Goal: Find specific page/section: Find specific page/section

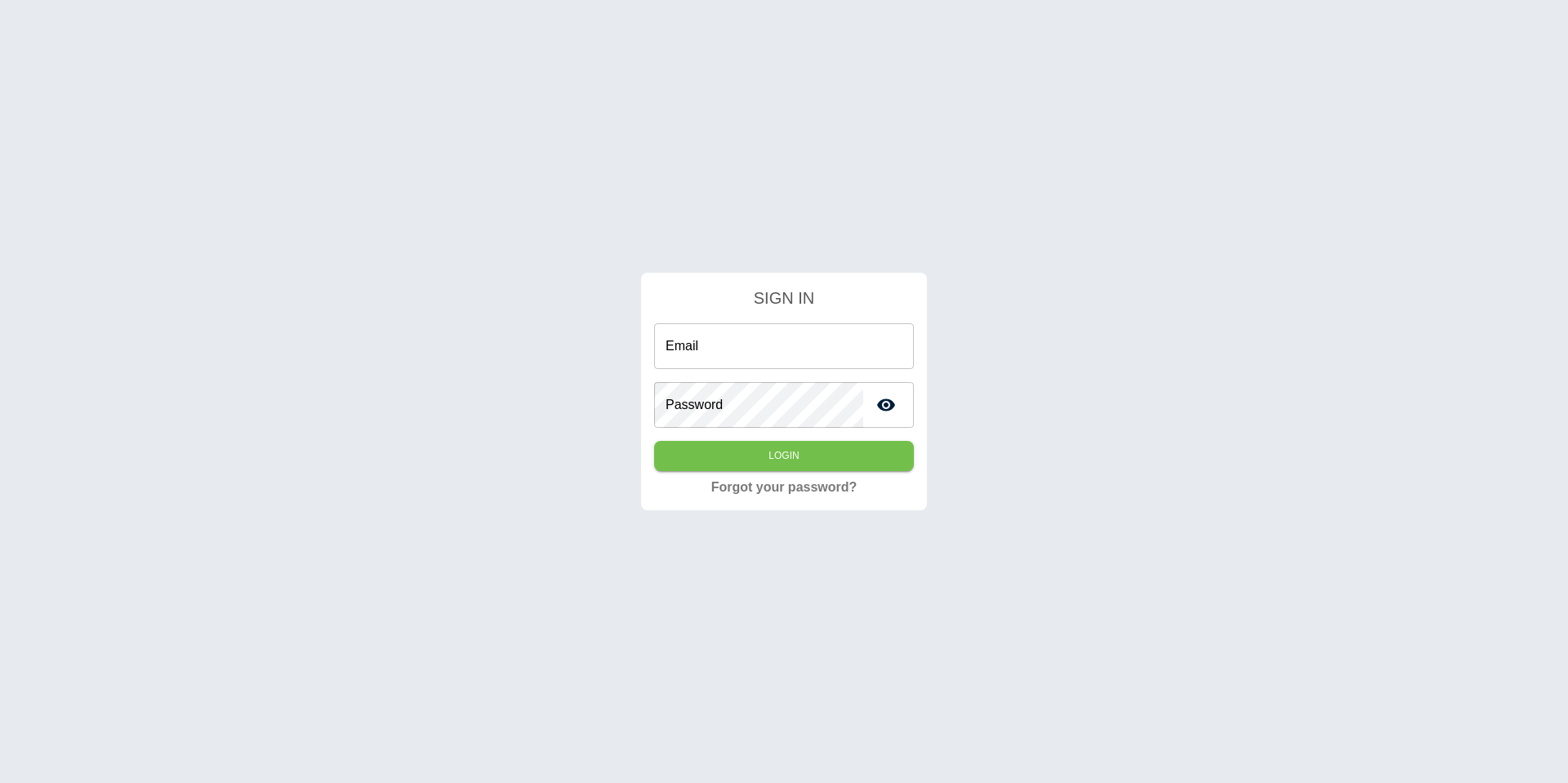
type input "**********"
click at [726, 462] on button "Login" at bounding box center [783, 456] width 260 height 30
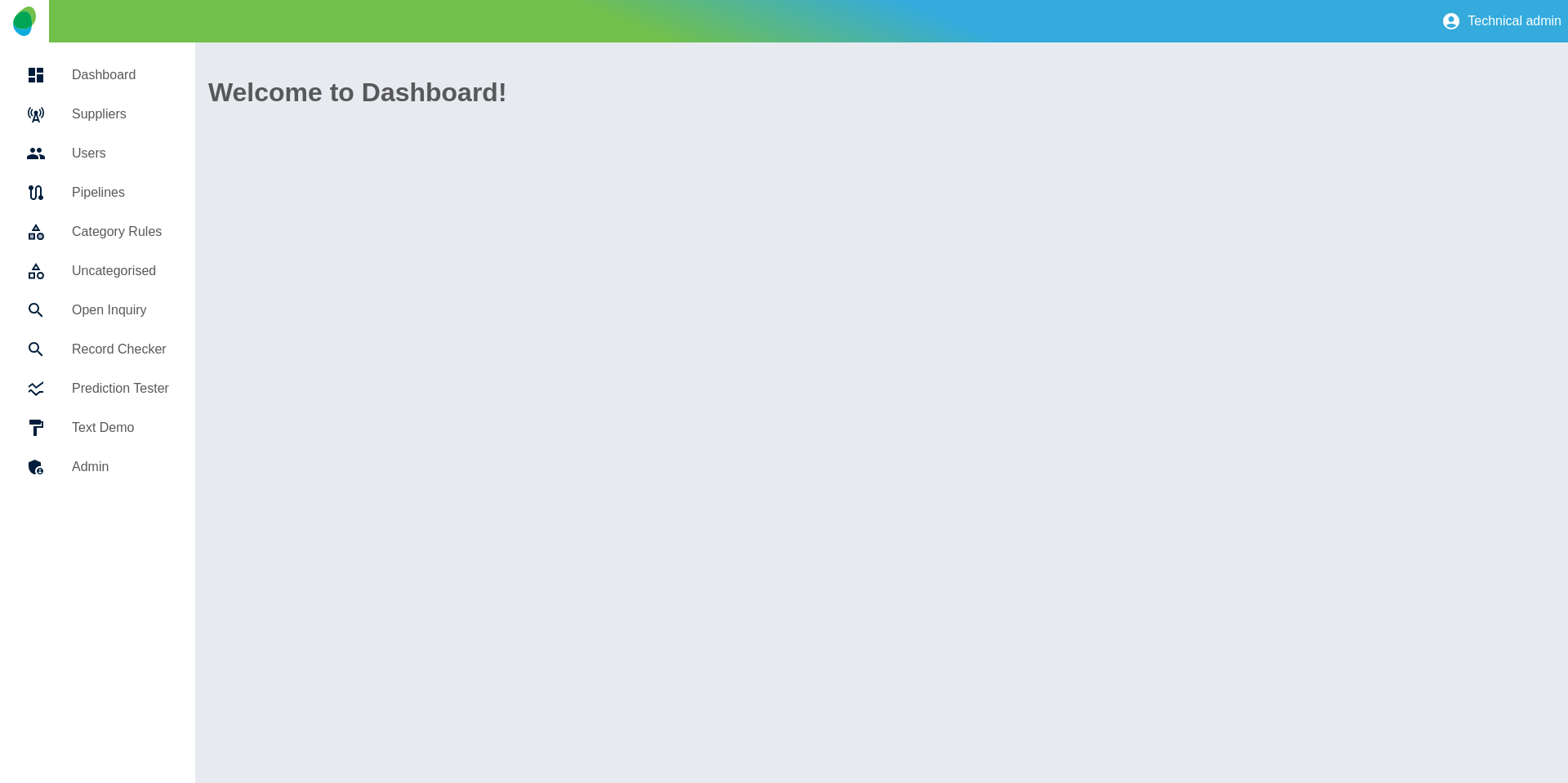
click at [96, 104] on h5 "Suppliers" at bounding box center [121, 114] width 97 height 20
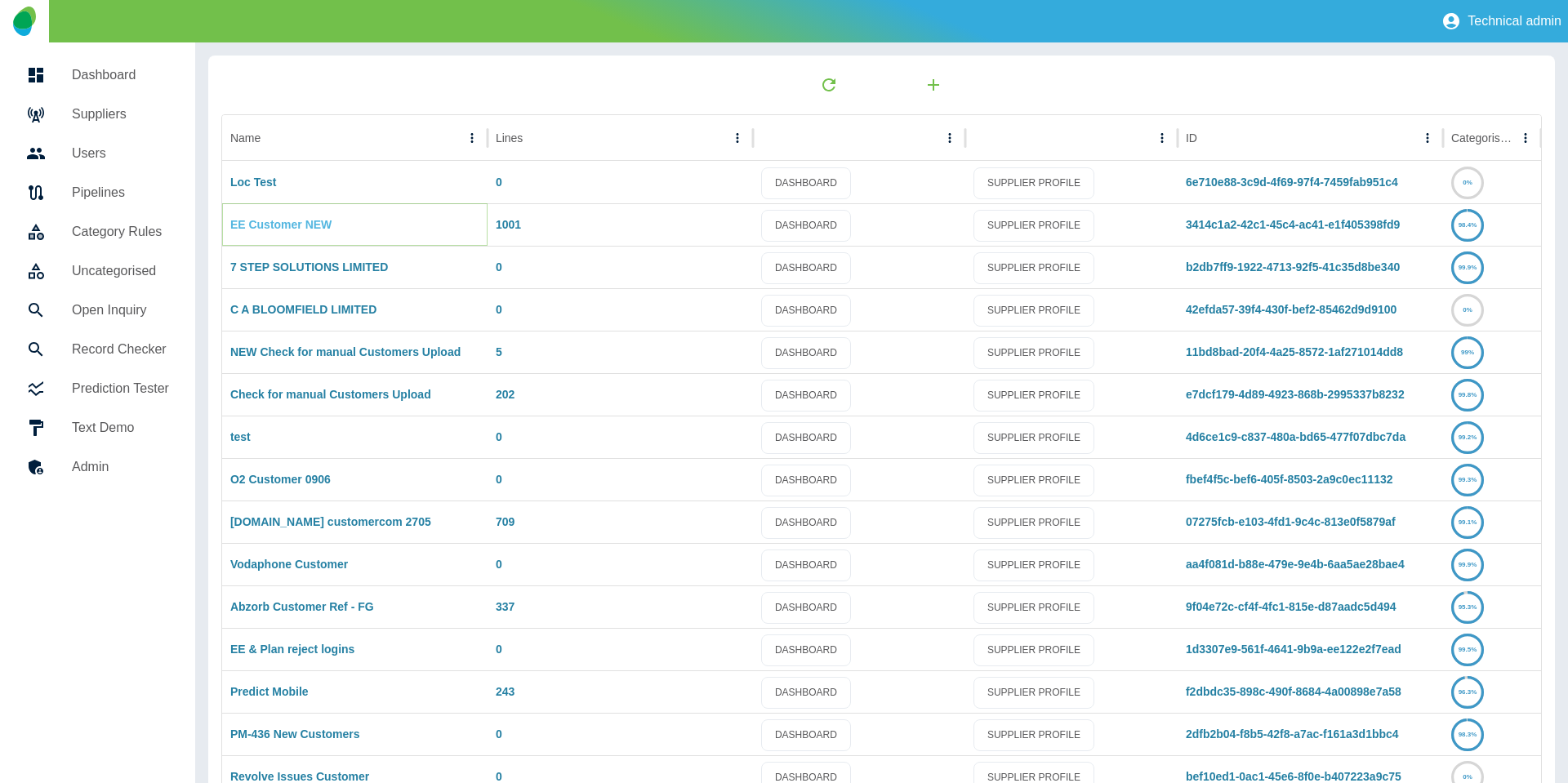
click at [309, 225] on link "EE Customer NEW" at bounding box center [280, 225] width 101 height 13
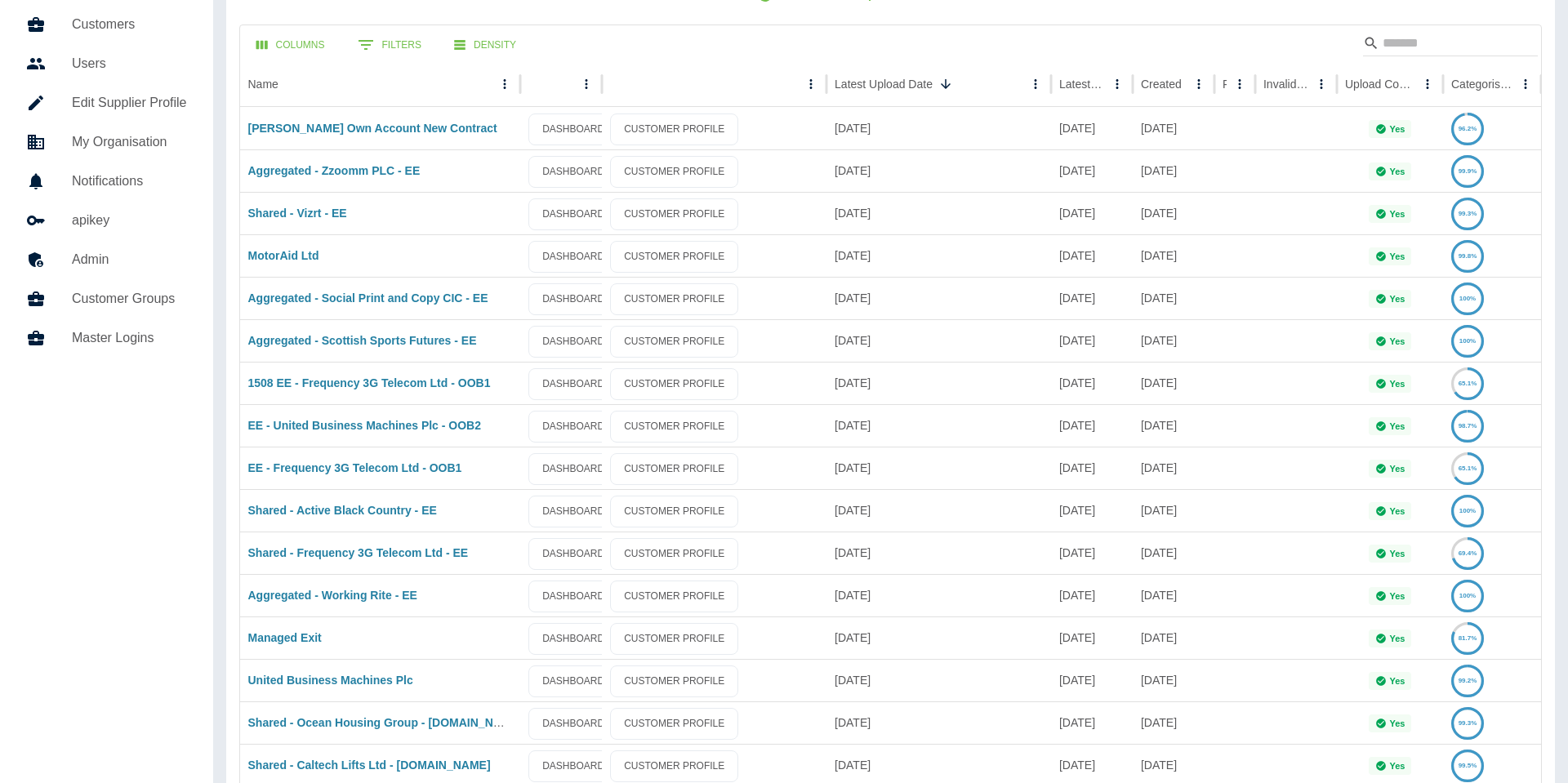
scroll to position [93, 0]
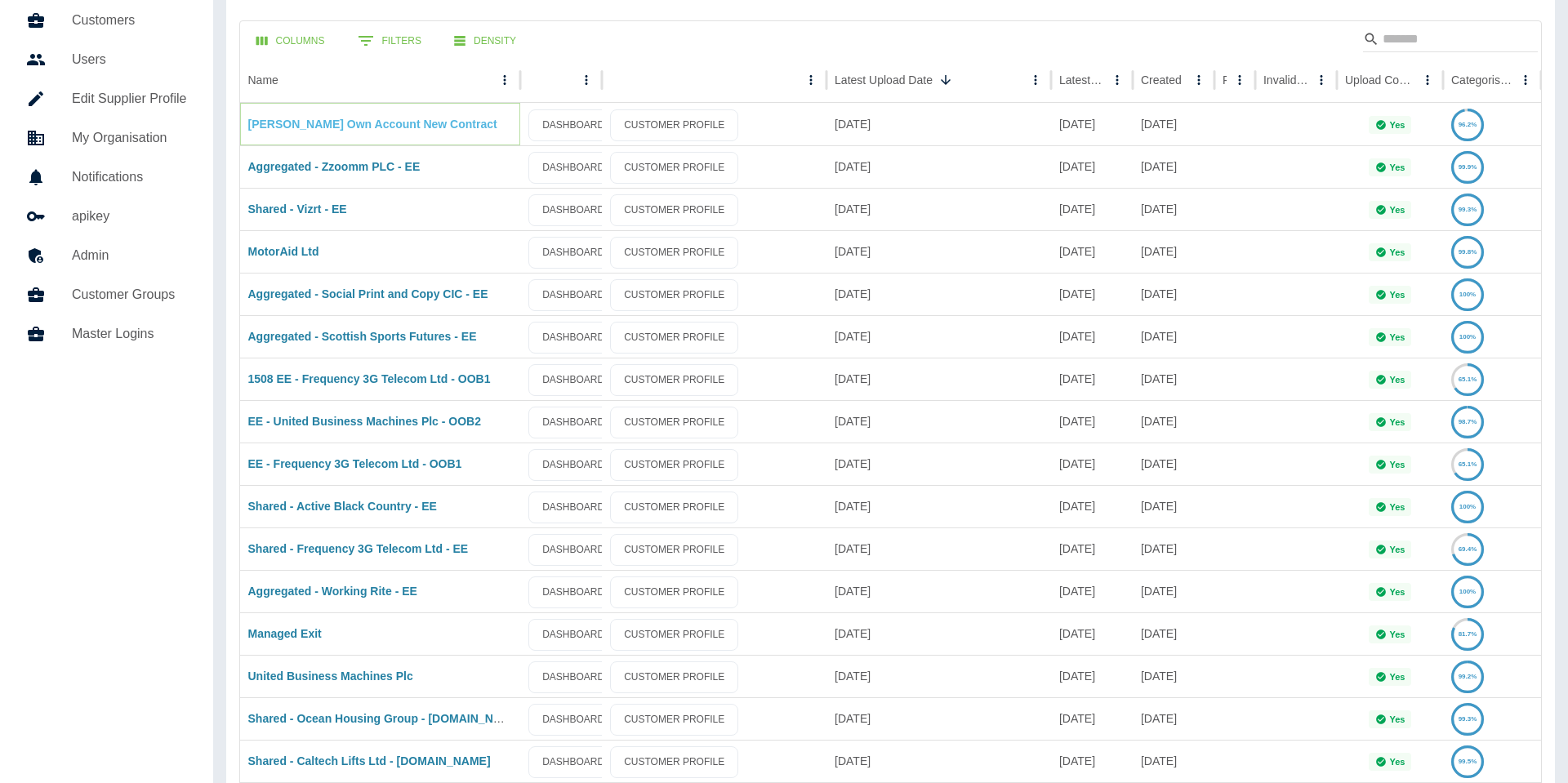
click at [400, 125] on link "[PERSON_NAME] Own Account New Contract" at bounding box center [373, 124] width 249 height 13
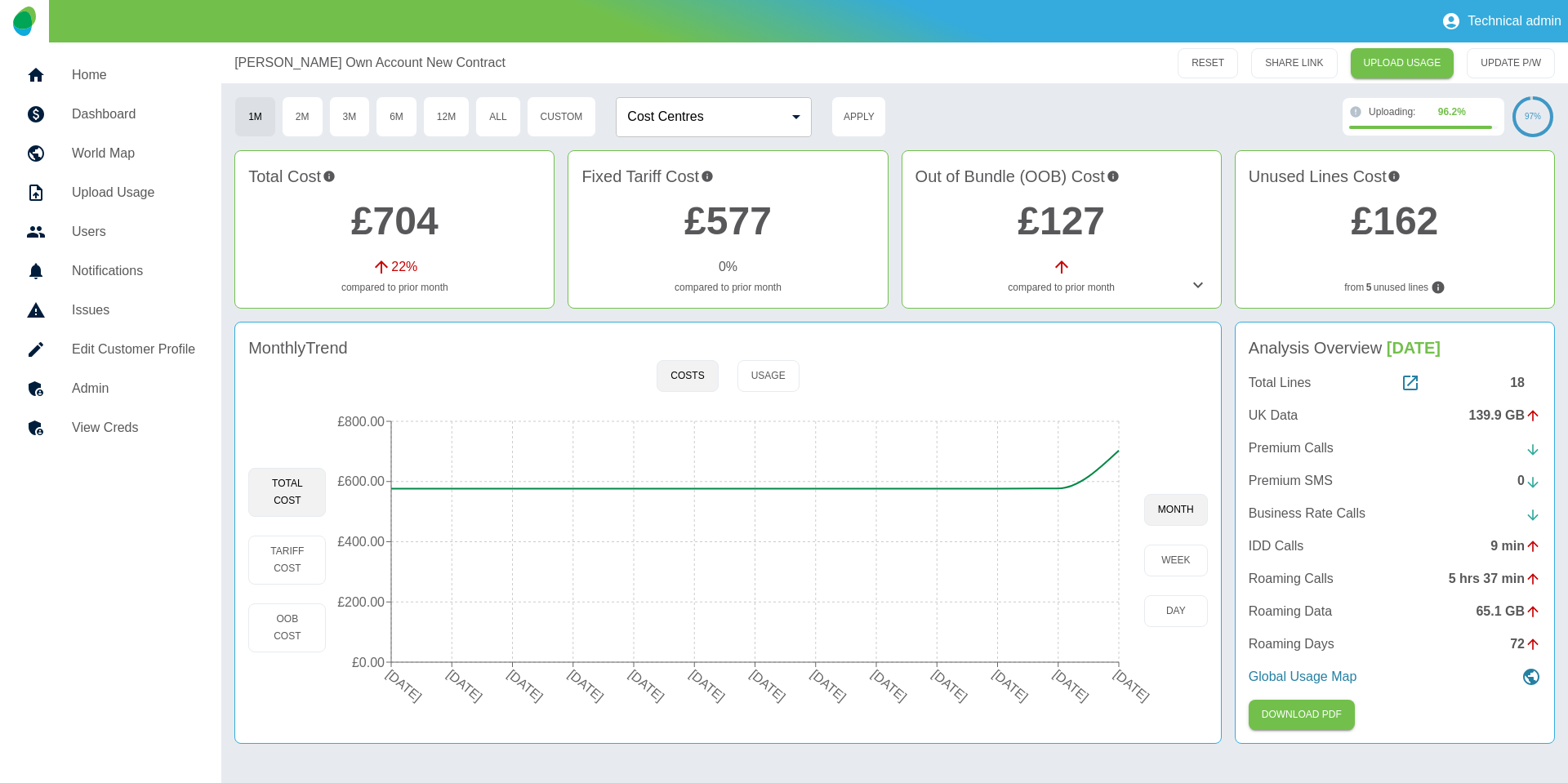
click at [1411, 389] on icon at bounding box center [1410, 383] width 15 height 15
click at [1415, 380] on icon at bounding box center [1410, 383] width 15 height 15
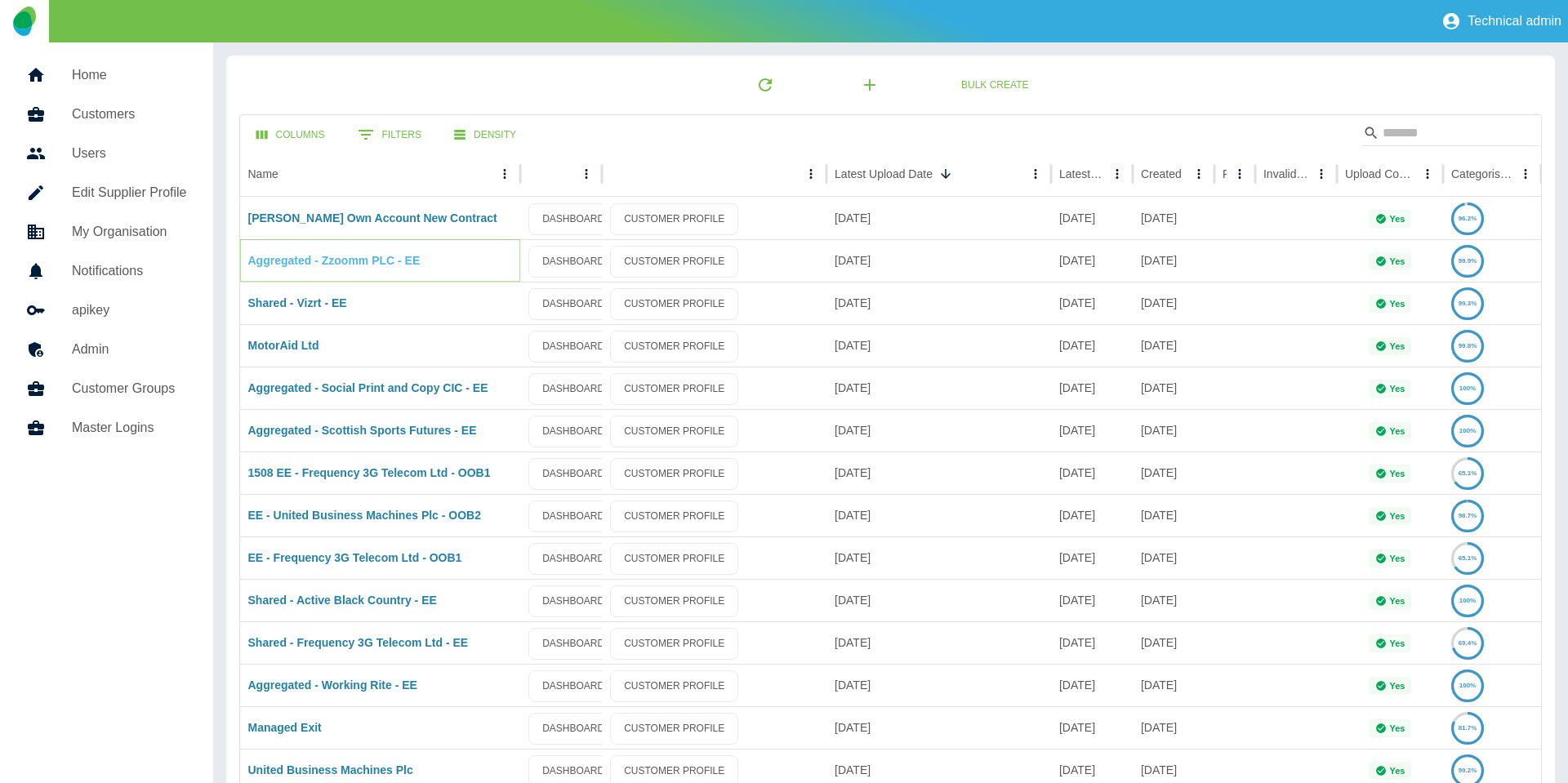
click at [306, 264] on link "Aggregated - Zzoomm PLC - EE" at bounding box center [335, 261] width 172 height 13
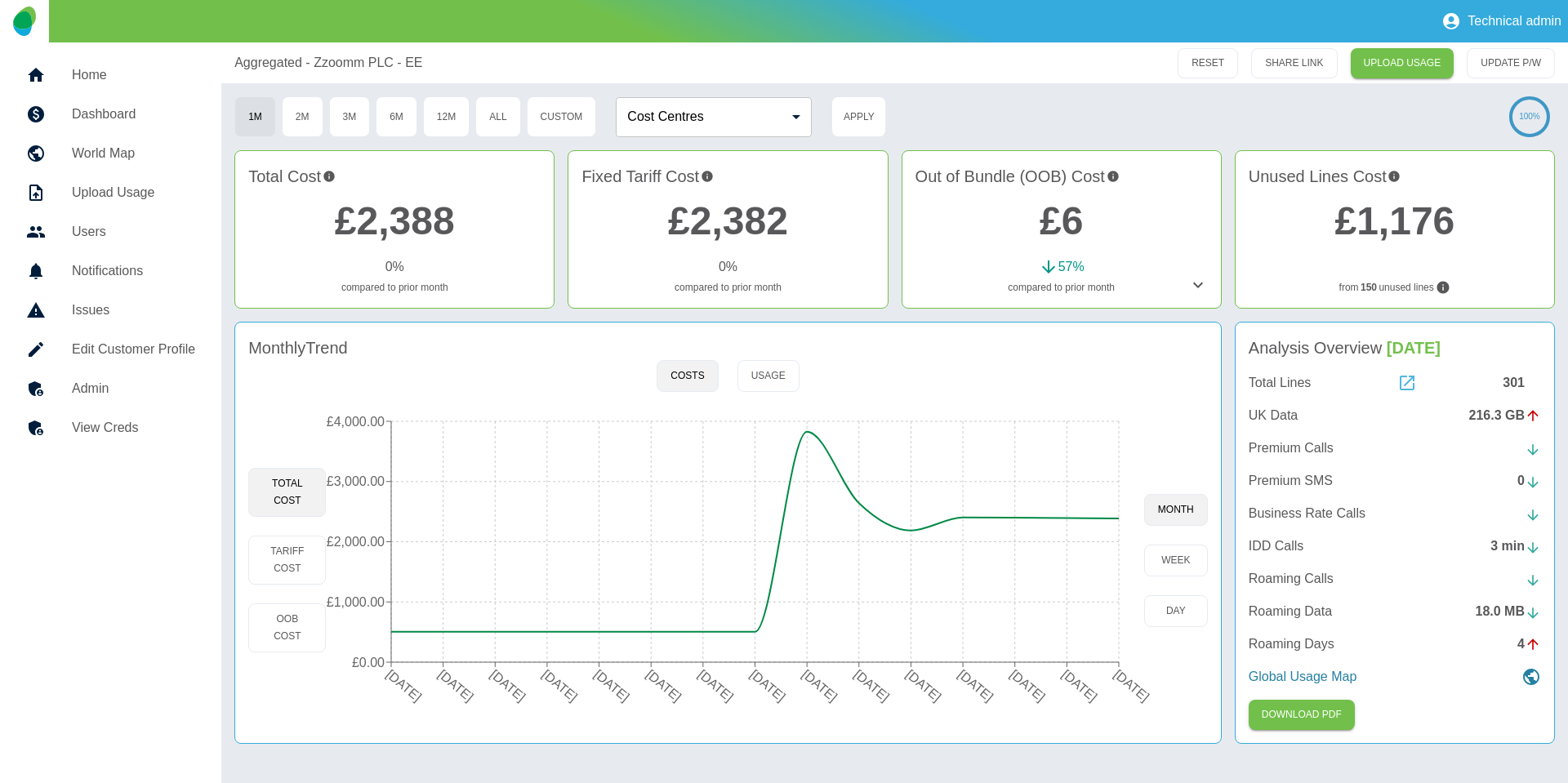
click at [1409, 385] on icon at bounding box center [1407, 383] width 20 height 20
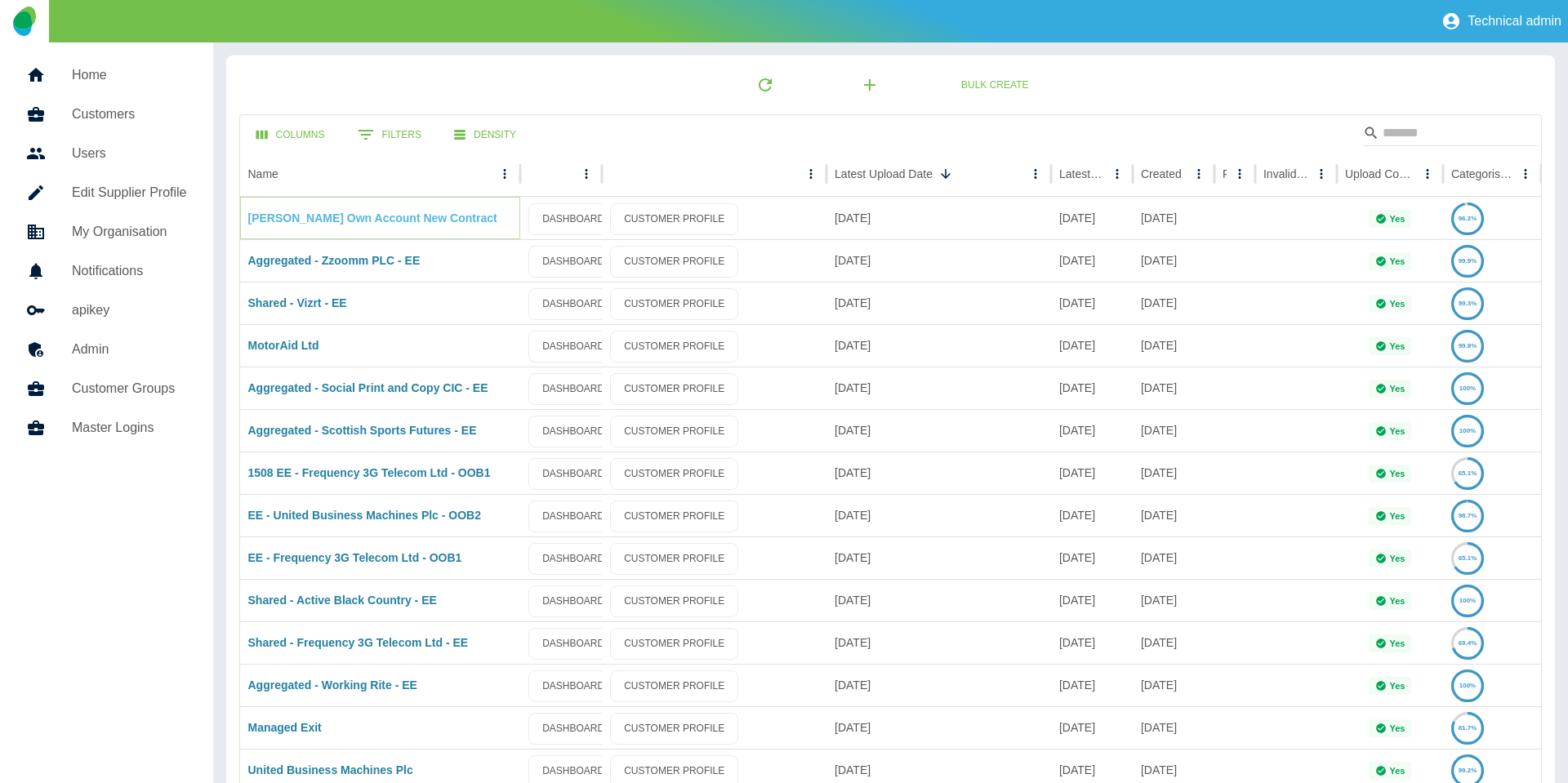
click at [356, 214] on link "[PERSON_NAME] Own Account New Contract" at bounding box center [373, 218] width 249 height 13
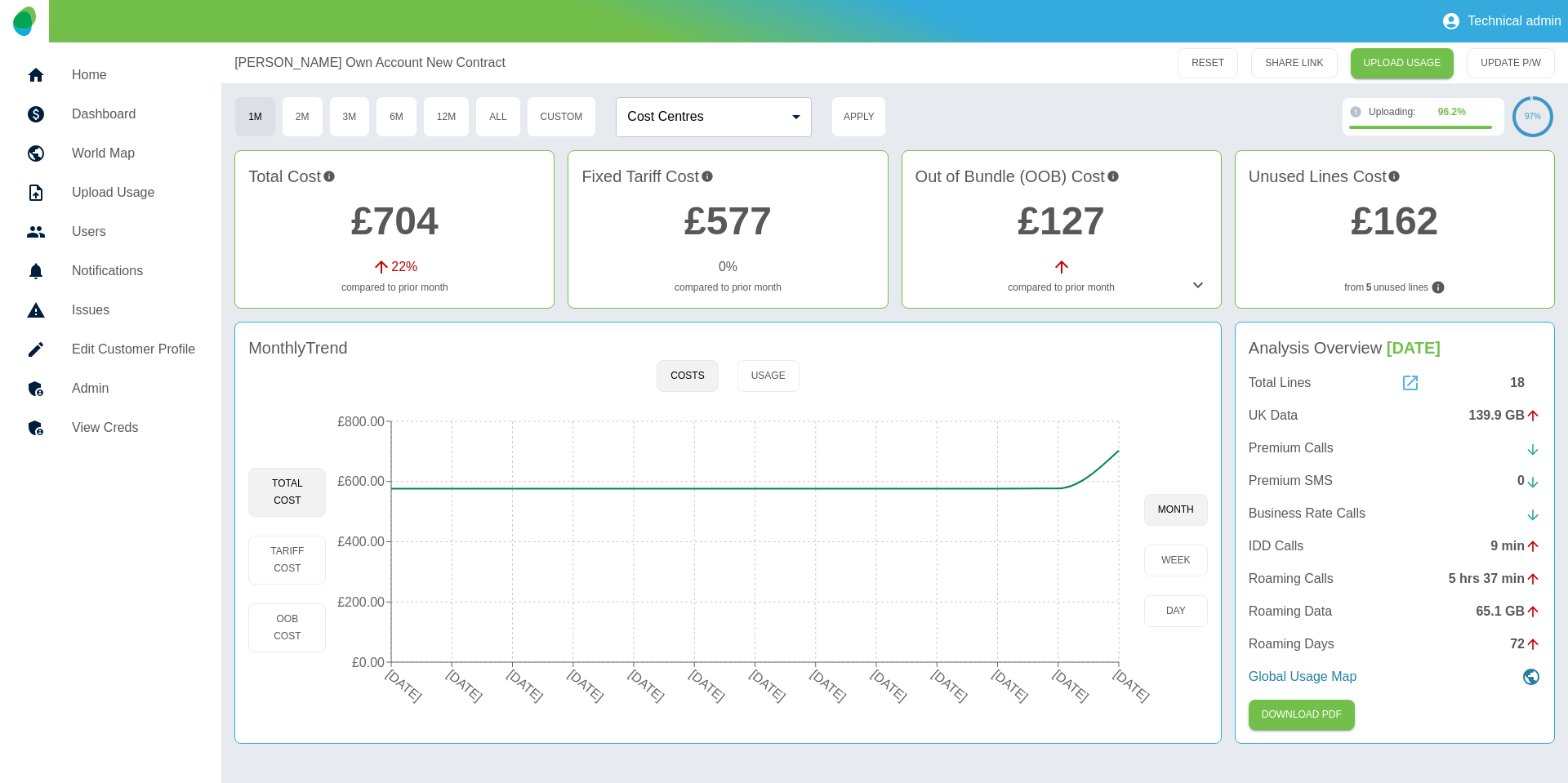
click at [1406, 381] on icon at bounding box center [1410, 383] width 20 height 20
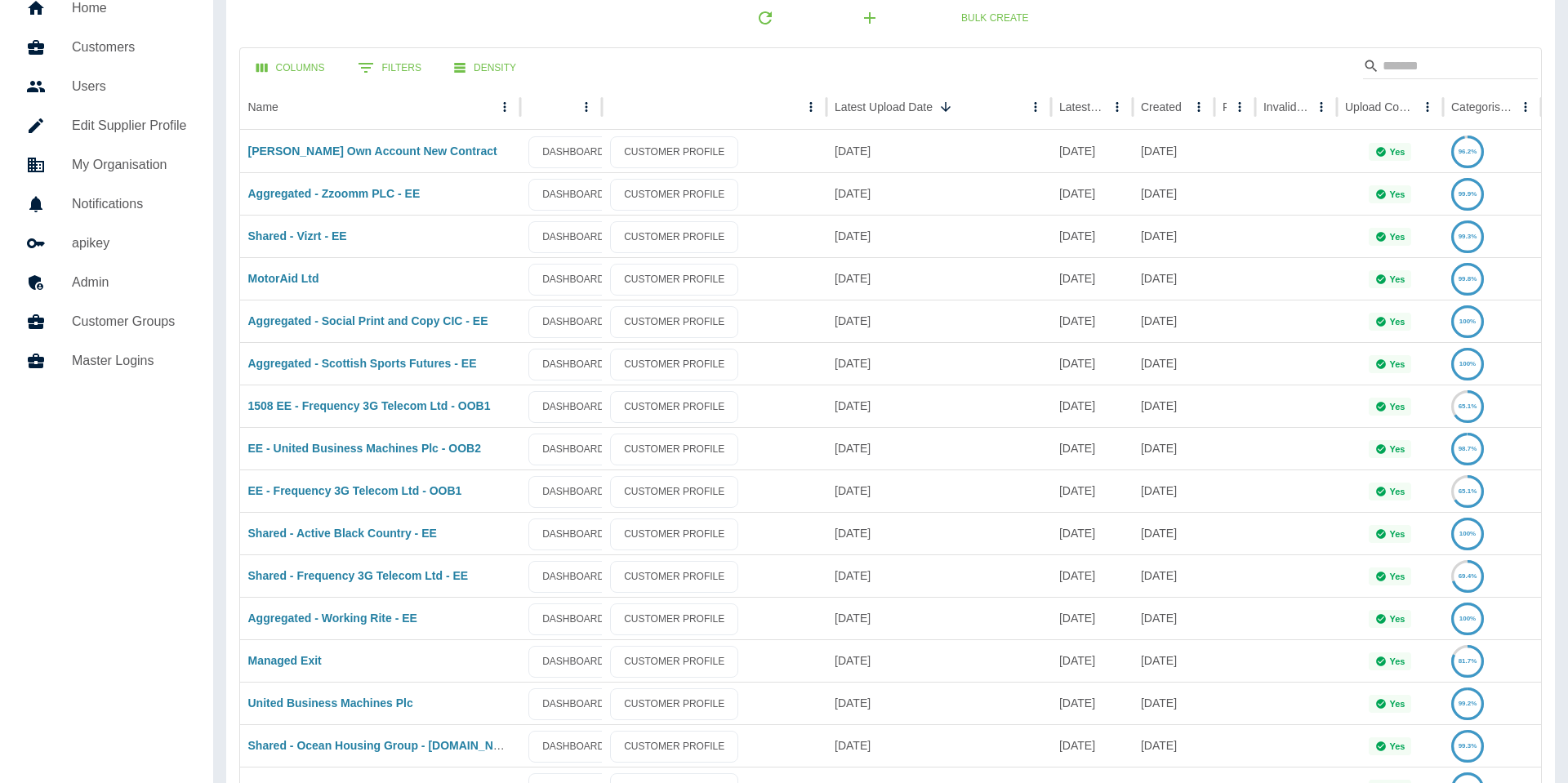
scroll to position [71, 0]
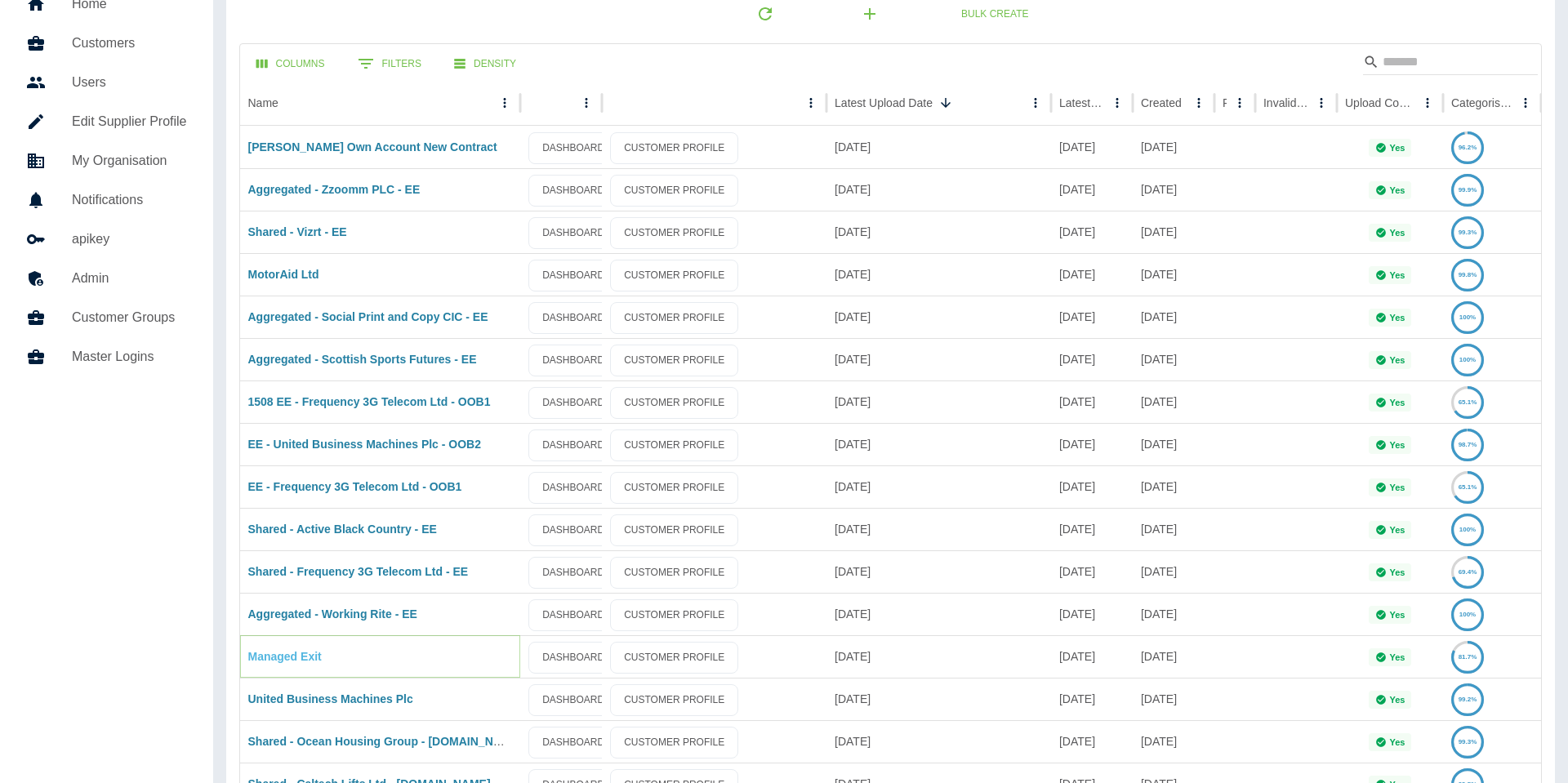
click at [273, 654] on link "Managed Exit" at bounding box center [285, 657] width 74 height 13
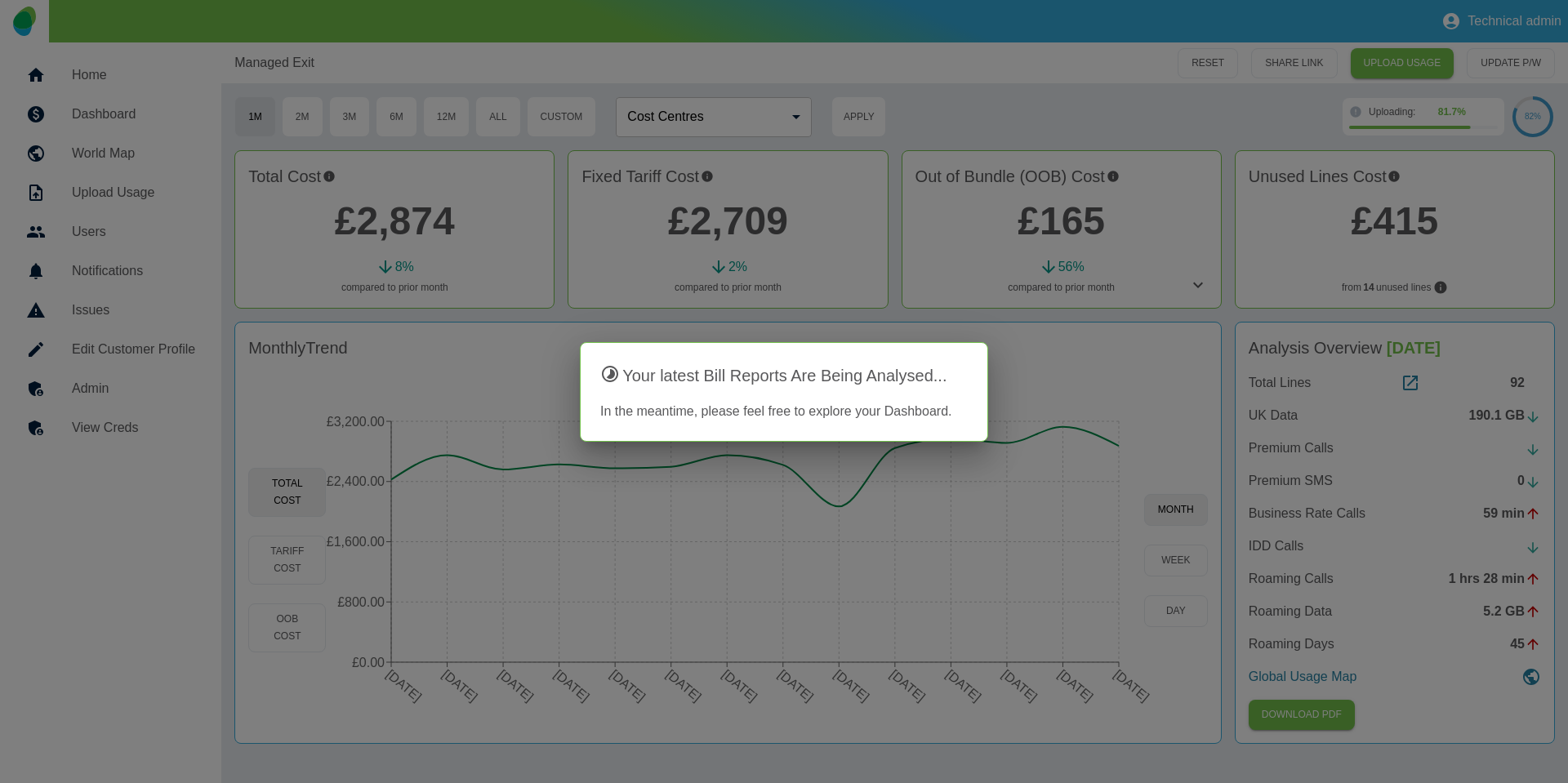
click at [1414, 385] on div at bounding box center [784, 391] width 1568 height 783
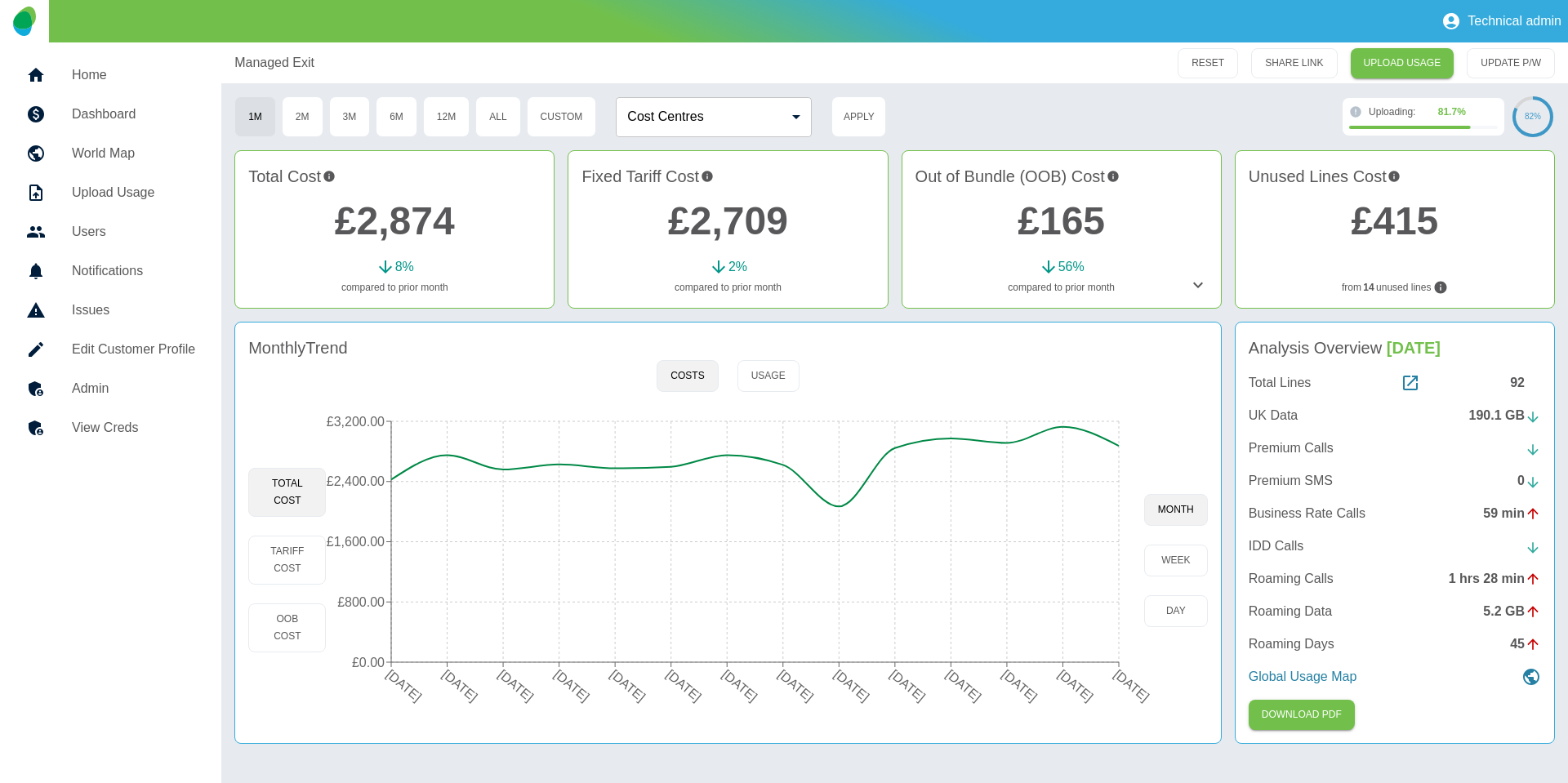
click at [1414, 385] on icon at bounding box center [1410, 383] width 20 height 20
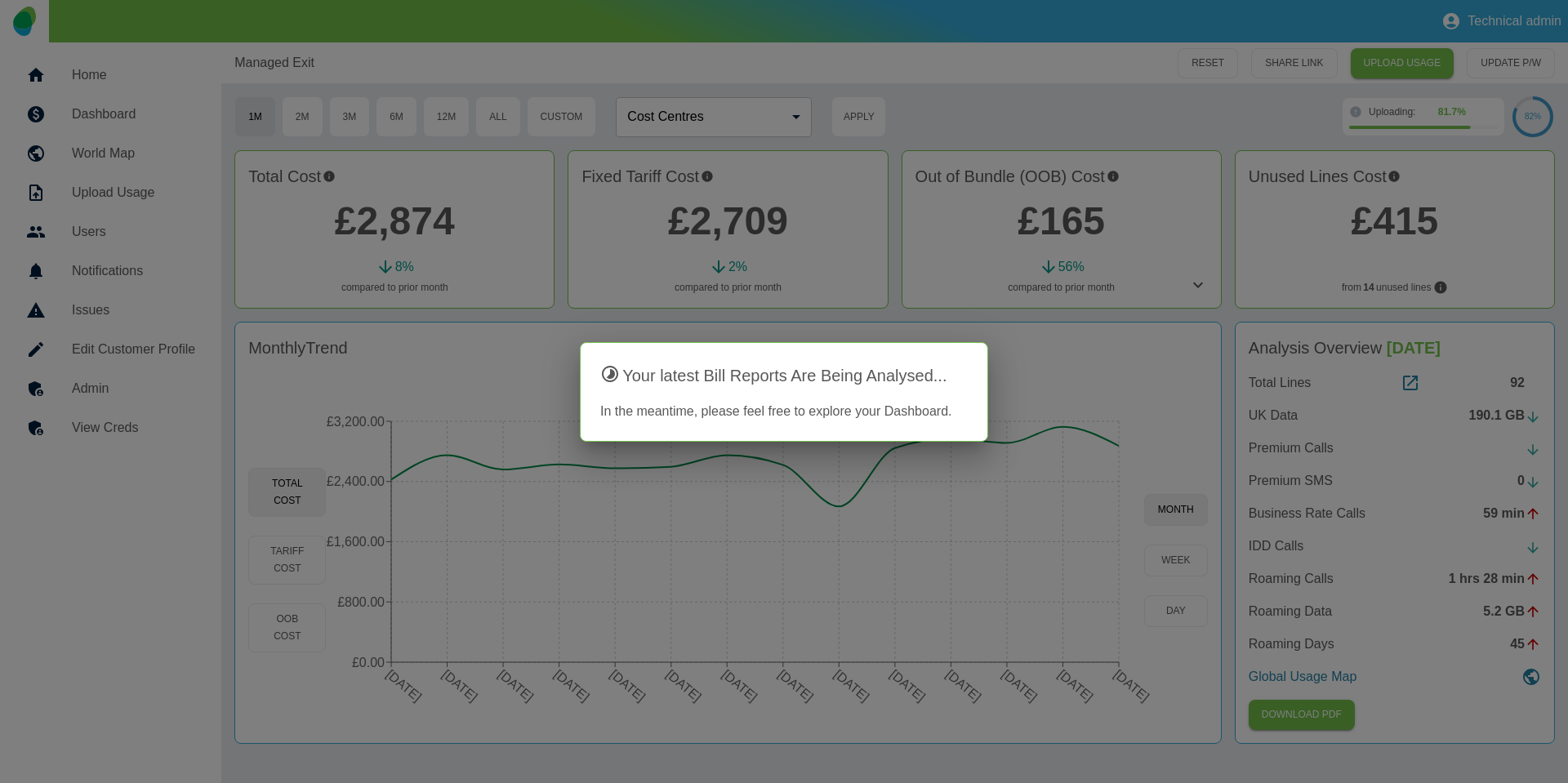
click at [124, 98] on div at bounding box center [784, 391] width 1568 height 783
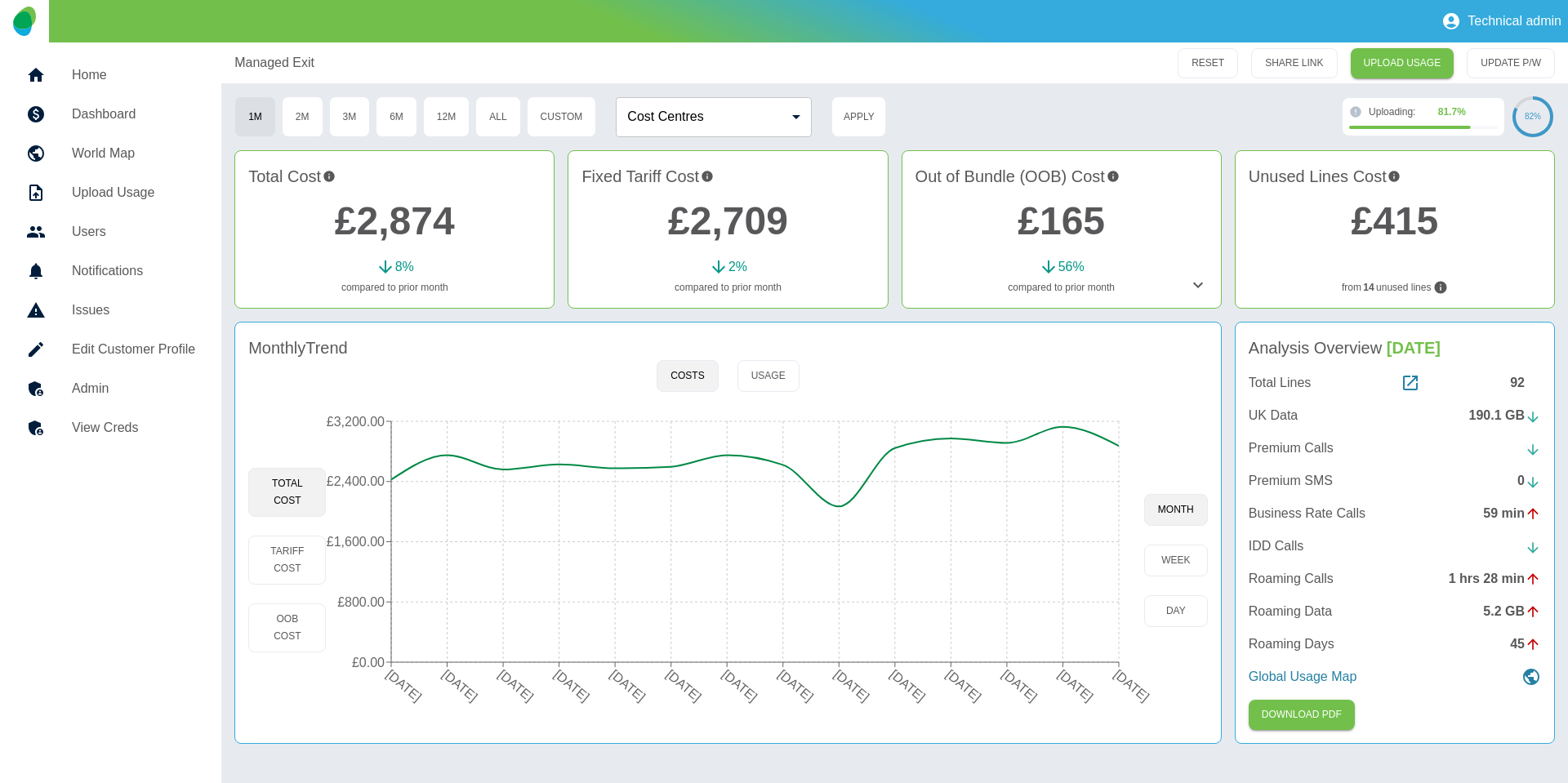
click at [116, 93] on link "Home" at bounding box center [111, 75] width 195 height 39
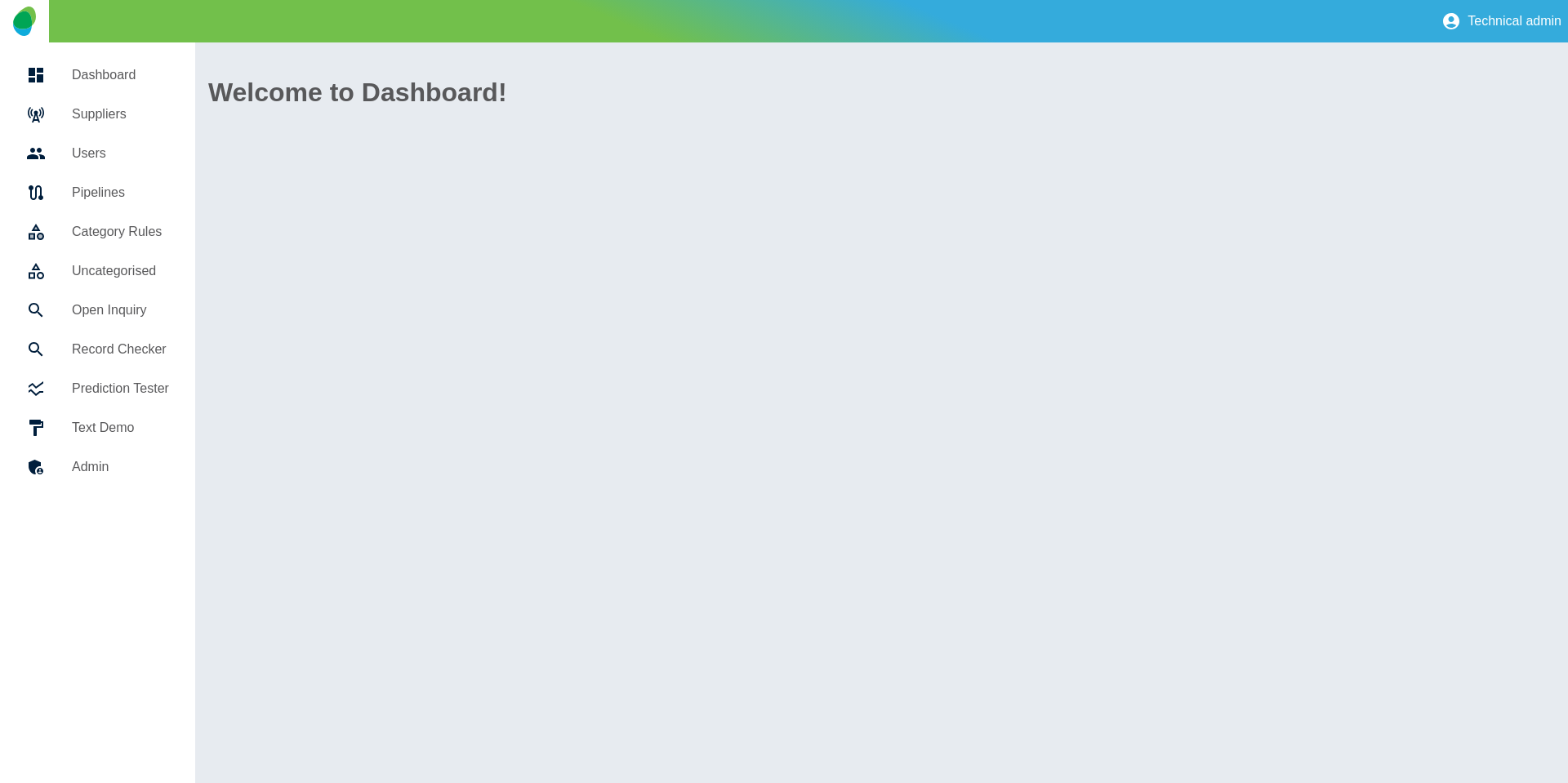
click at [116, 123] on h5 "Suppliers" at bounding box center [121, 114] width 97 height 20
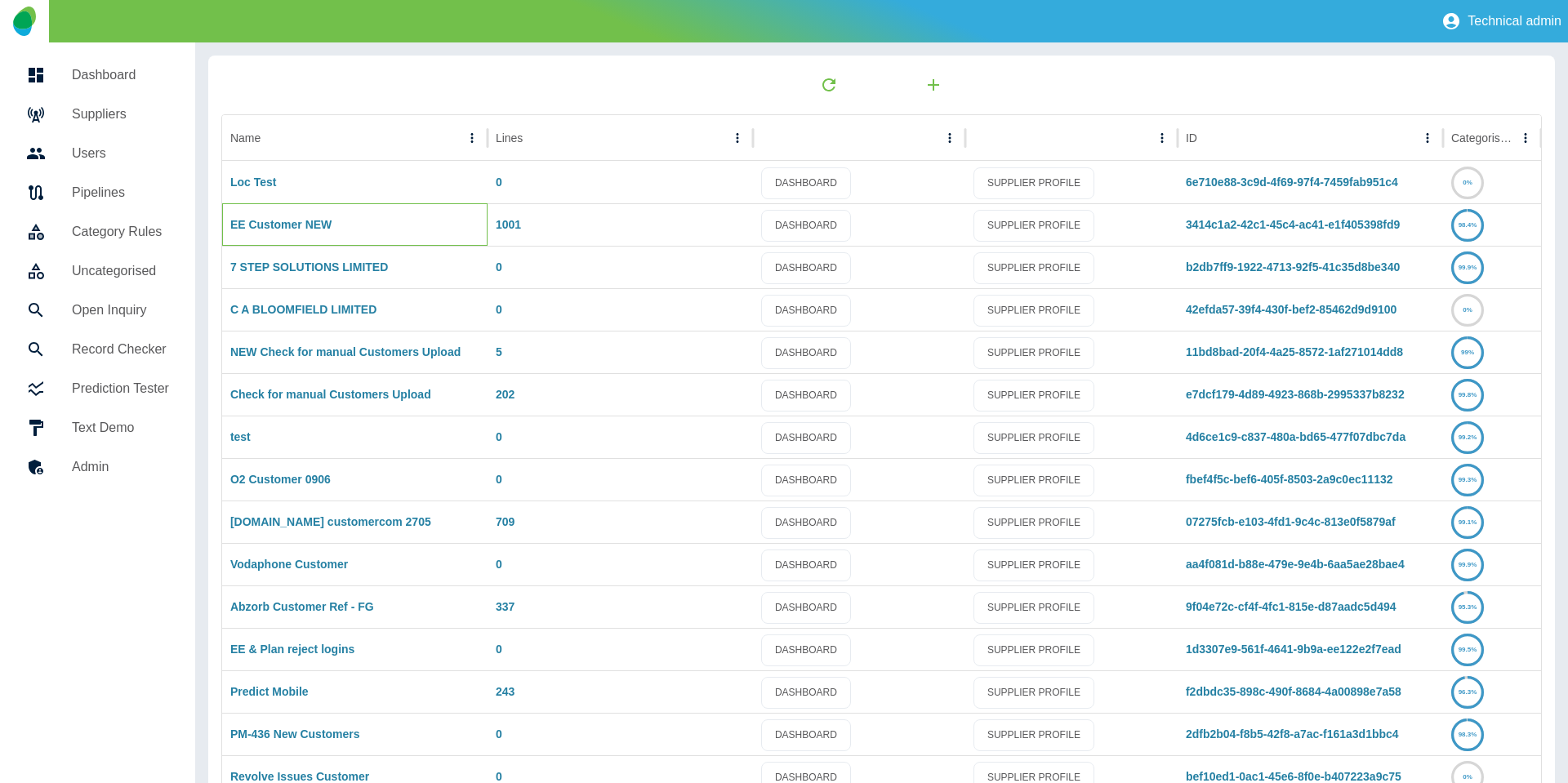
click at [299, 232] on div "EE Customer NEW" at bounding box center [355, 225] width 266 height 43
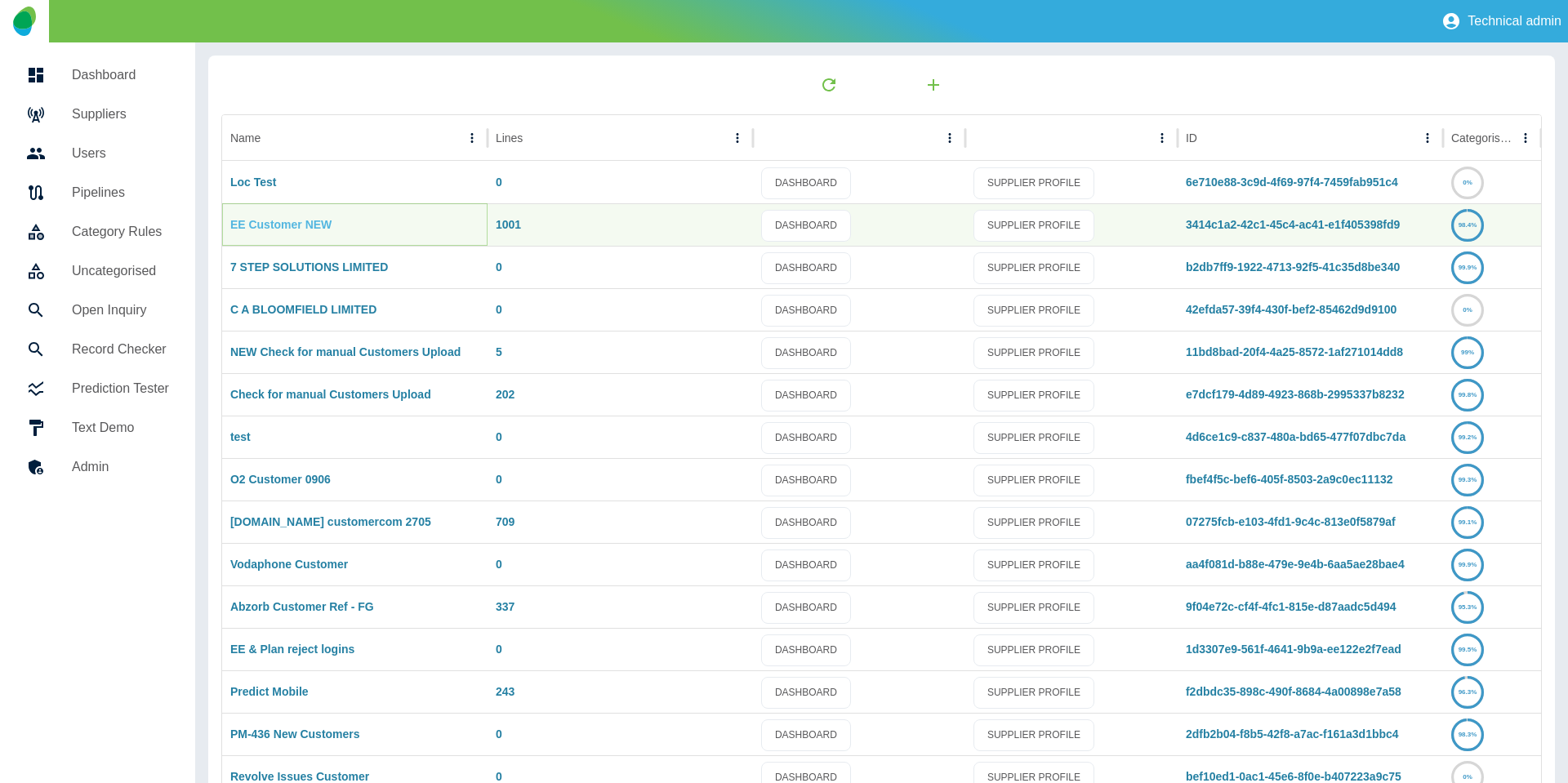
click at [277, 223] on link "EE Customer NEW" at bounding box center [280, 225] width 101 height 13
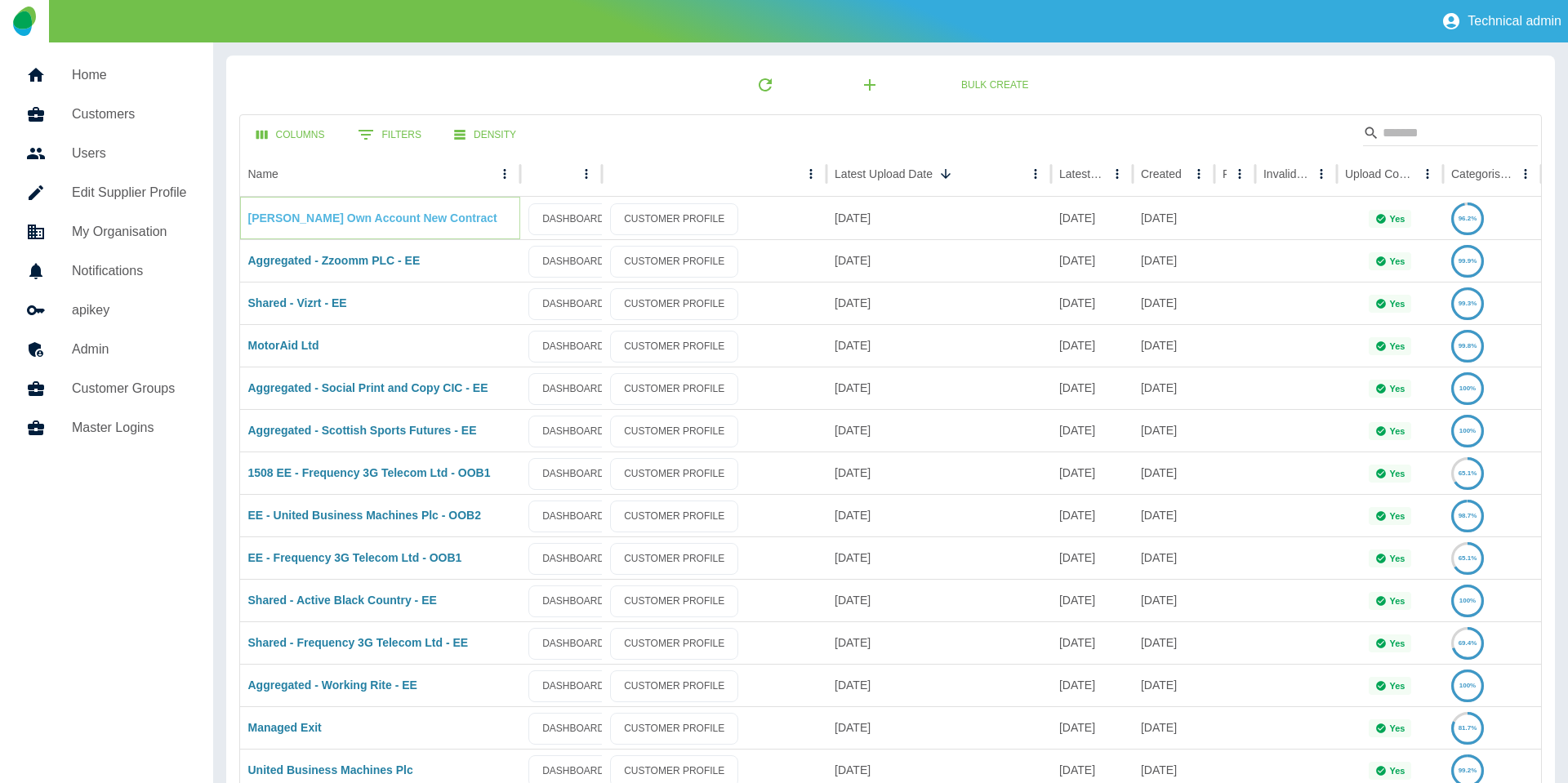
click at [373, 220] on link "[PERSON_NAME] Own Account New Contract" at bounding box center [373, 218] width 249 height 13
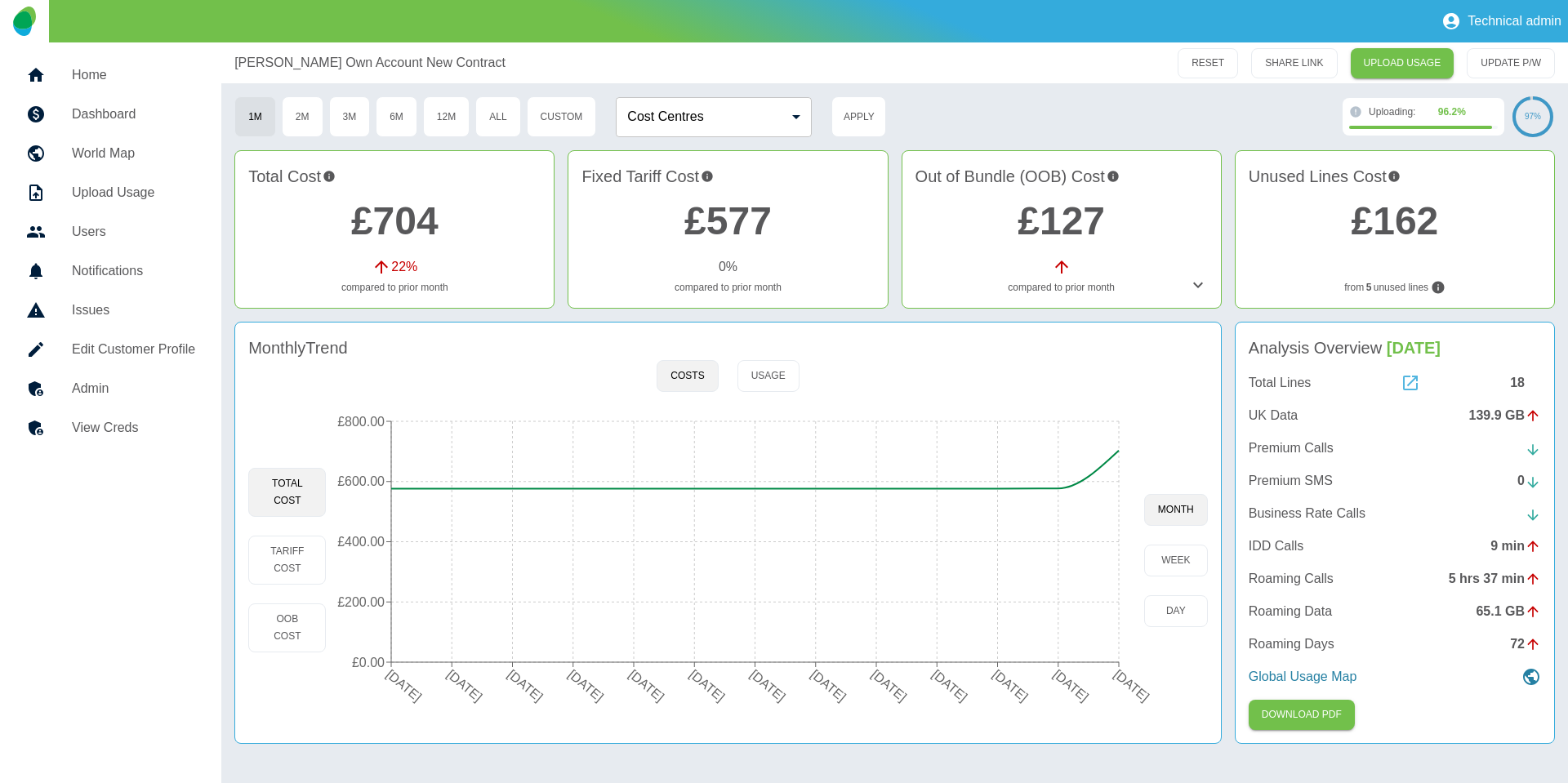
click at [1410, 382] on icon at bounding box center [1410, 383] width 15 height 15
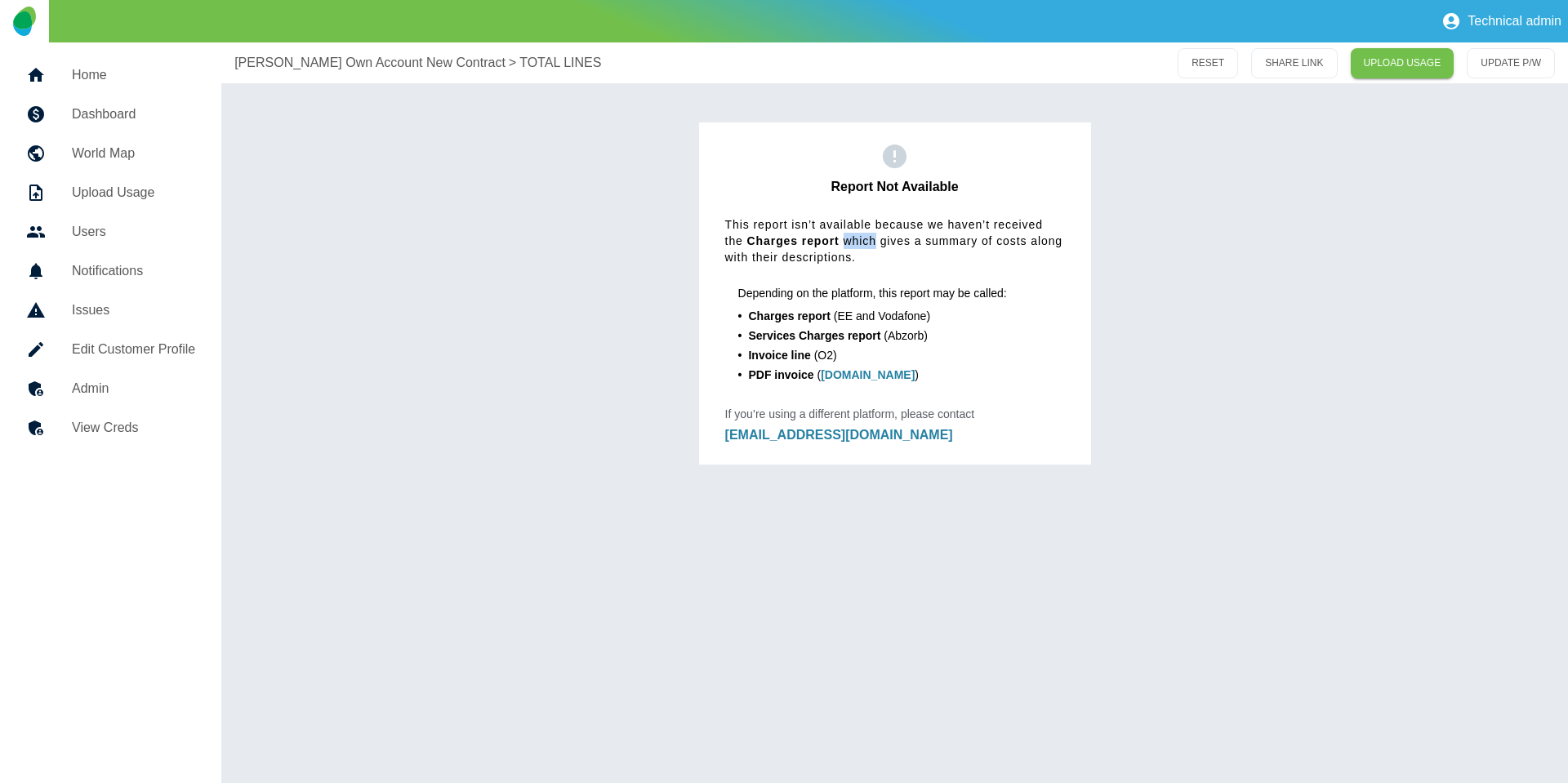
click at [1157, 487] on div "[PERSON_NAME] Own Account New Contract > TOTAL LINES RESET SHARE LINK UPLOAD US…" at bounding box center [895, 412] width 1347 height 740
click at [379, 62] on p "[PERSON_NAME] Own Account New Contract" at bounding box center [370, 63] width 271 height 20
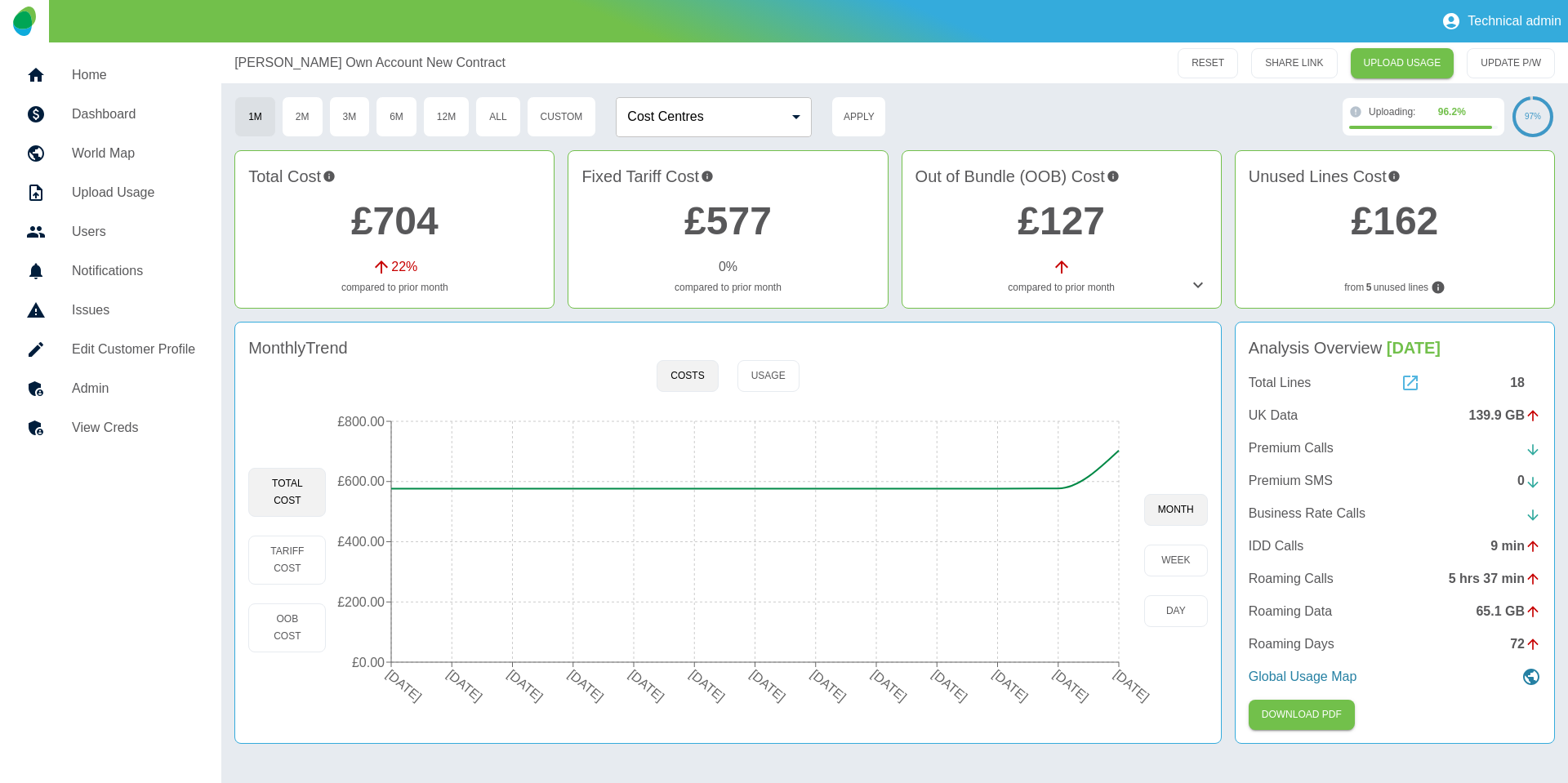
click at [1416, 384] on icon at bounding box center [1410, 383] width 15 height 15
